Goal: Information Seeking & Learning: Learn about a topic

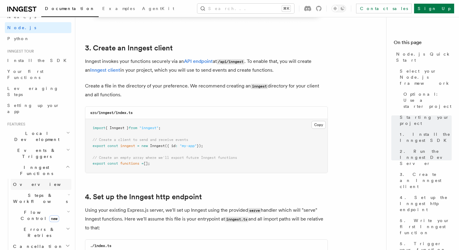
scroll to position [37, 0]
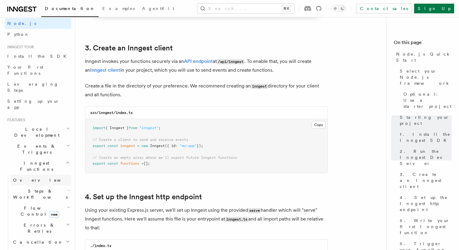
click at [40, 174] on link "Overview" at bounding box center [41, 179] width 61 height 11
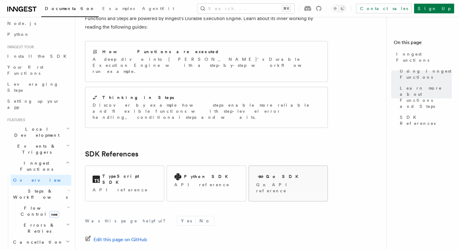
scroll to position [462, 0]
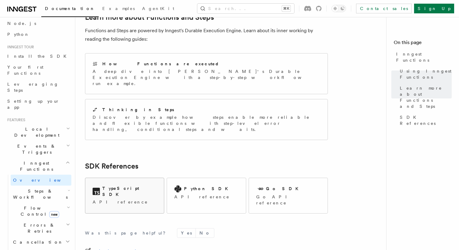
click at [133, 199] on p "API reference" at bounding box center [125, 202] width 64 height 6
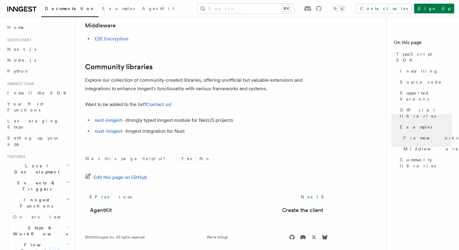
scroll to position [413, 0]
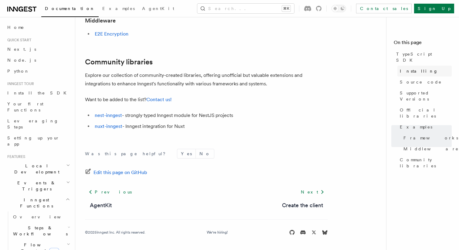
click at [412, 69] on link "Installing" at bounding box center [424, 71] width 54 height 11
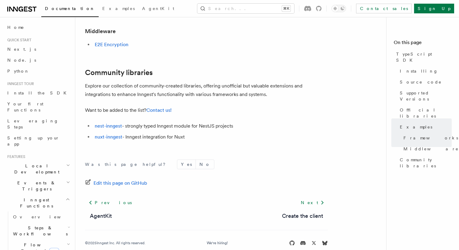
scroll to position [403, 0]
click at [305, 214] on link "Create the client" at bounding box center [302, 215] width 41 height 8
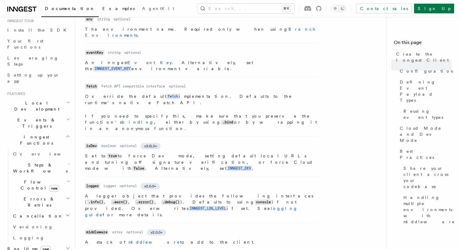
scroll to position [65, 0]
click at [26, 149] on span "Overview" at bounding box center [44, 152] width 62 height 6
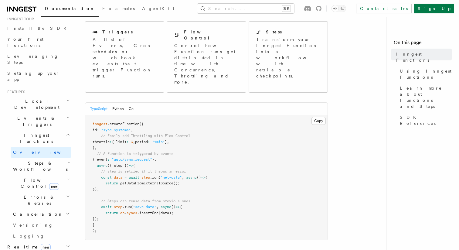
scroll to position [72, 0]
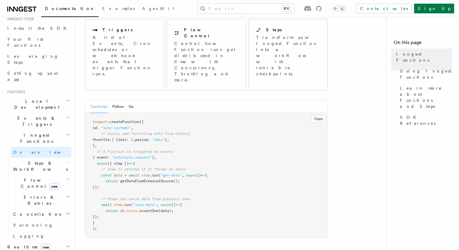
click at [58, 157] on h2 "Steps & Workflows" at bounding box center [41, 165] width 61 height 17
click at [51, 174] on link "Overview" at bounding box center [43, 179] width 55 height 11
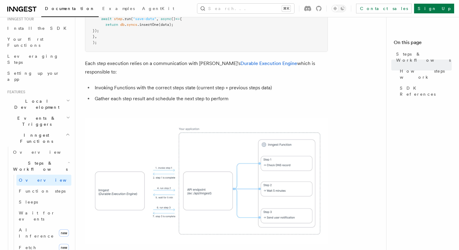
scroll to position [395, 0]
click at [37, 188] on span "Function steps" at bounding box center [42, 190] width 47 height 5
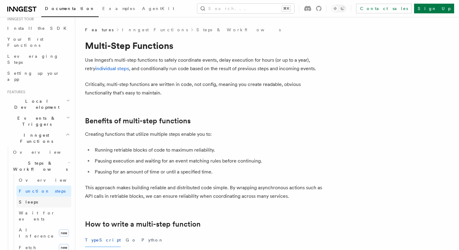
click at [34, 196] on link "Sleeps" at bounding box center [43, 201] width 55 height 11
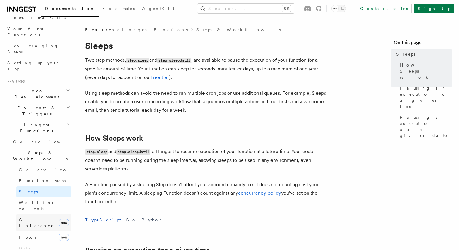
click at [33, 217] on span "AI Inference" at bounding box center [36, 222] width 35 height 11
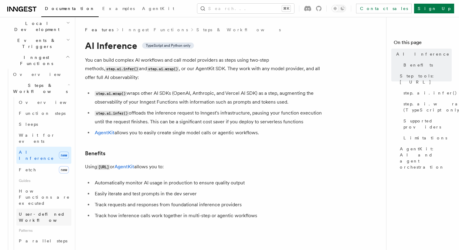
scroll to position [141, 0]
click at [173, 43] on span "TypeScript and Python only" at bounding box center [168, 45] width 45 height 5
click at [173, 46] on span "TypeScript and Python only" at bounding box center [168, 45] width 45 height 5
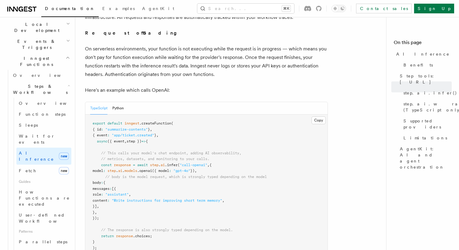
scroll to position [310, 0]
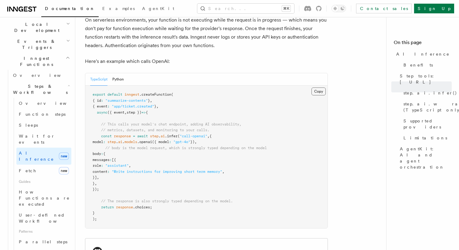
click at [316, 87] on button "Copy Copied" at bounding box center [318, 91] width 14 height 8
click at [35, 101] on span "Overview" at bounding box center [50, 103] width 62 height 5
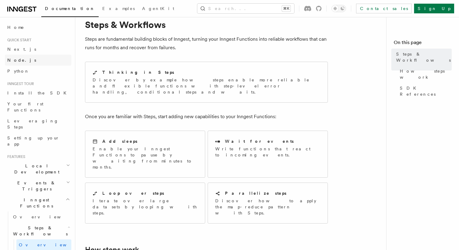
click at [28, 58] on link "Node.js" at bounding box center [38, 60] width 66 height 11
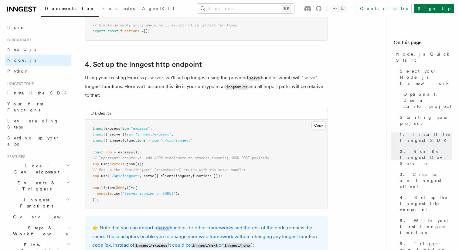
scroll to position [888, 0]
